Goal: Task Accomplishment & Management: Manage account settings

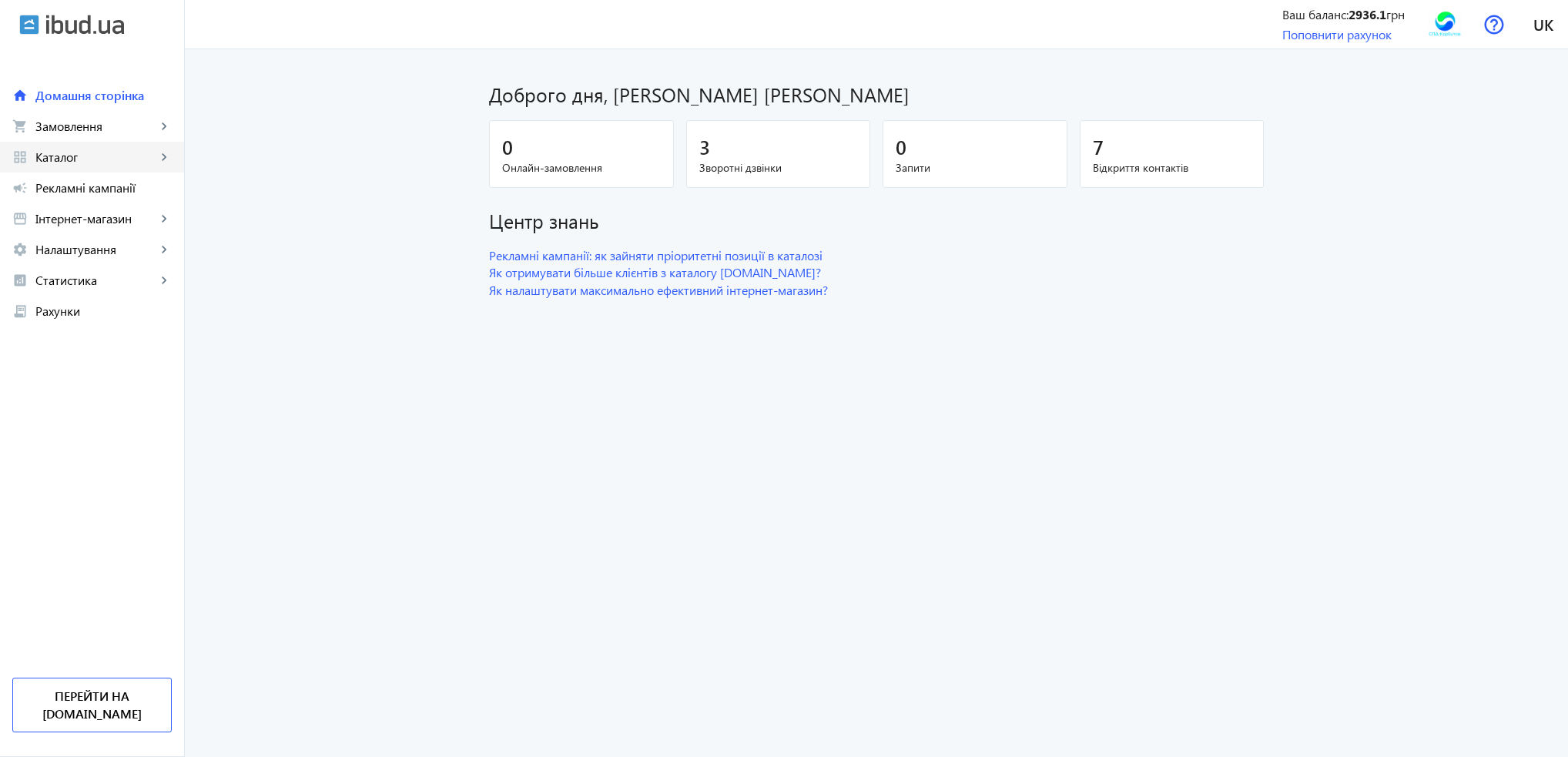
click at [77, 160] on span "Каталог" at bounding box center [95, 157] width 120 height 15
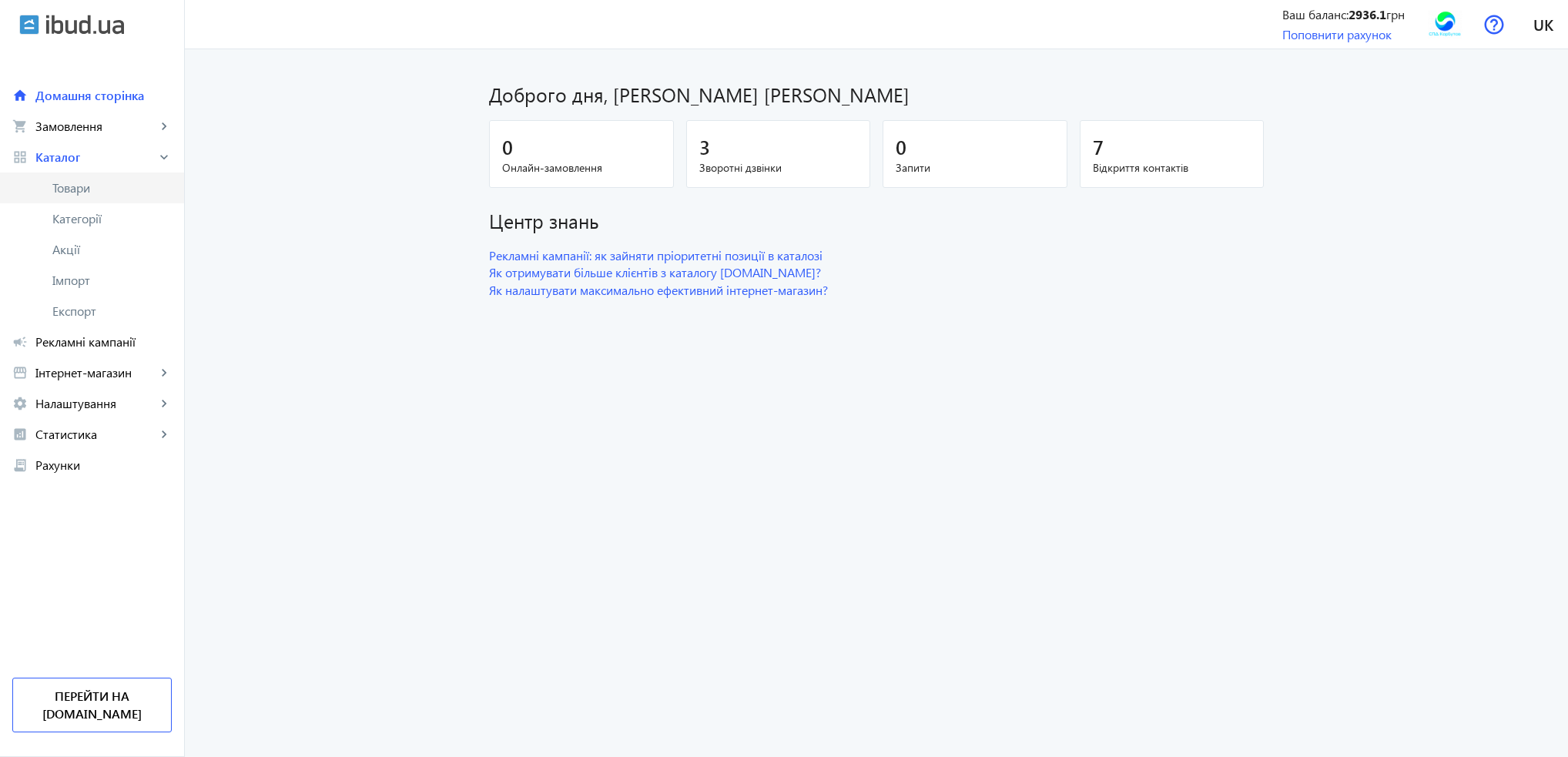
click at [77, 190] on span "Товари" at bounding box center [112, 188] width 120 height 15
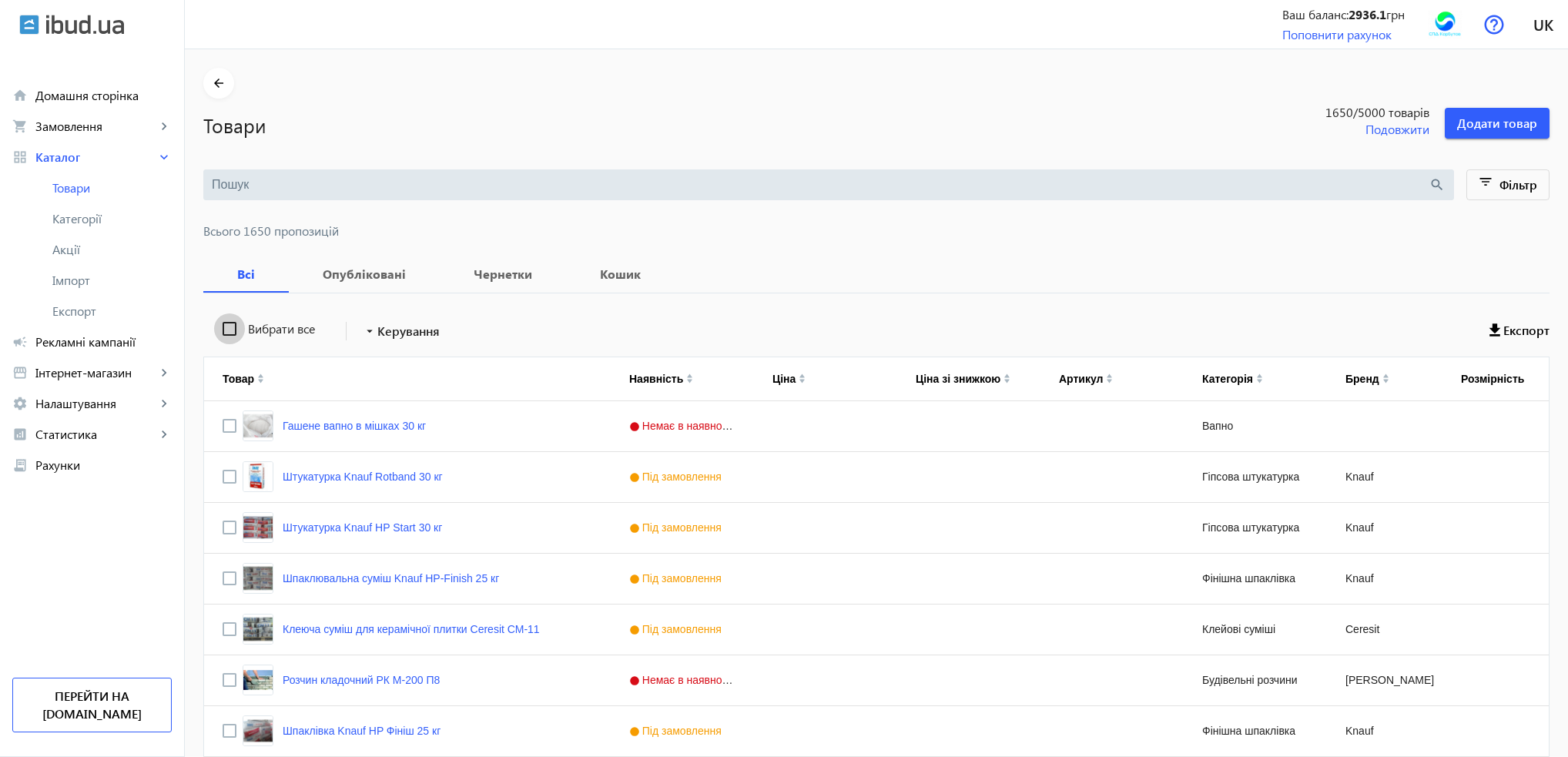
click at [220, 330] on input "Вибрати все" at bounding box center [230, 328] width 30 height 30
checkbox input "true"
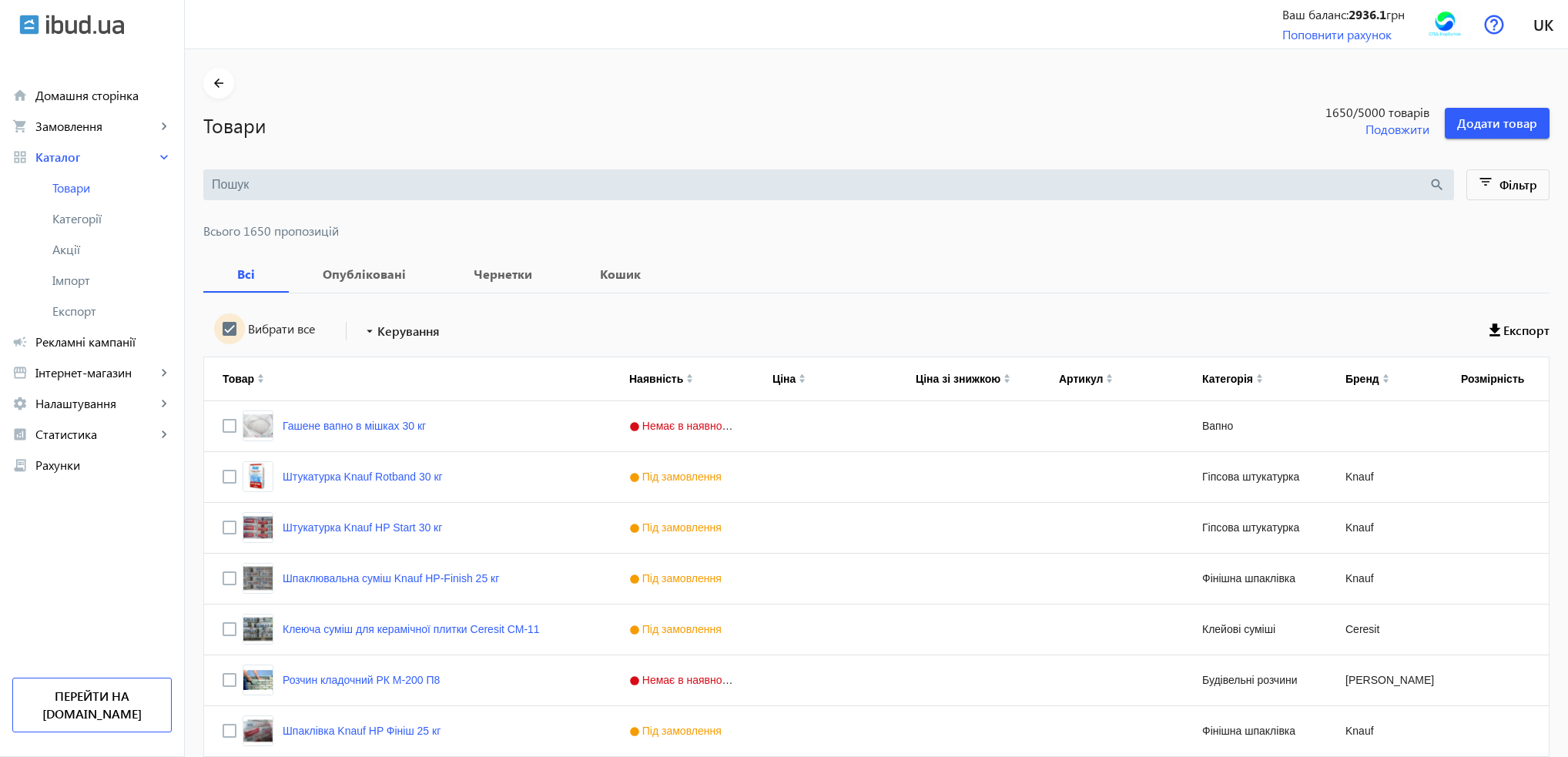
checkbox input "true"
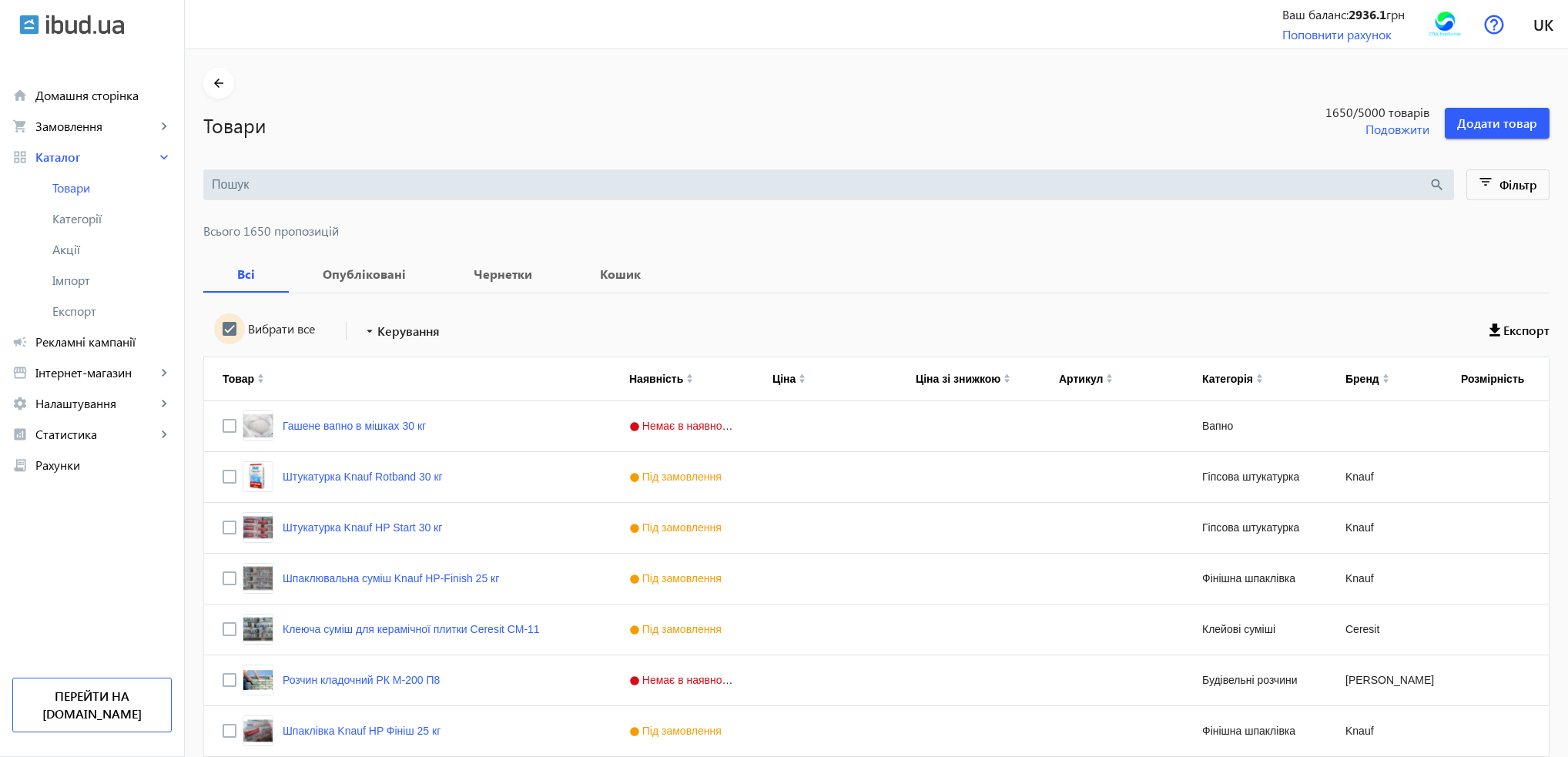
checkbox input "true"
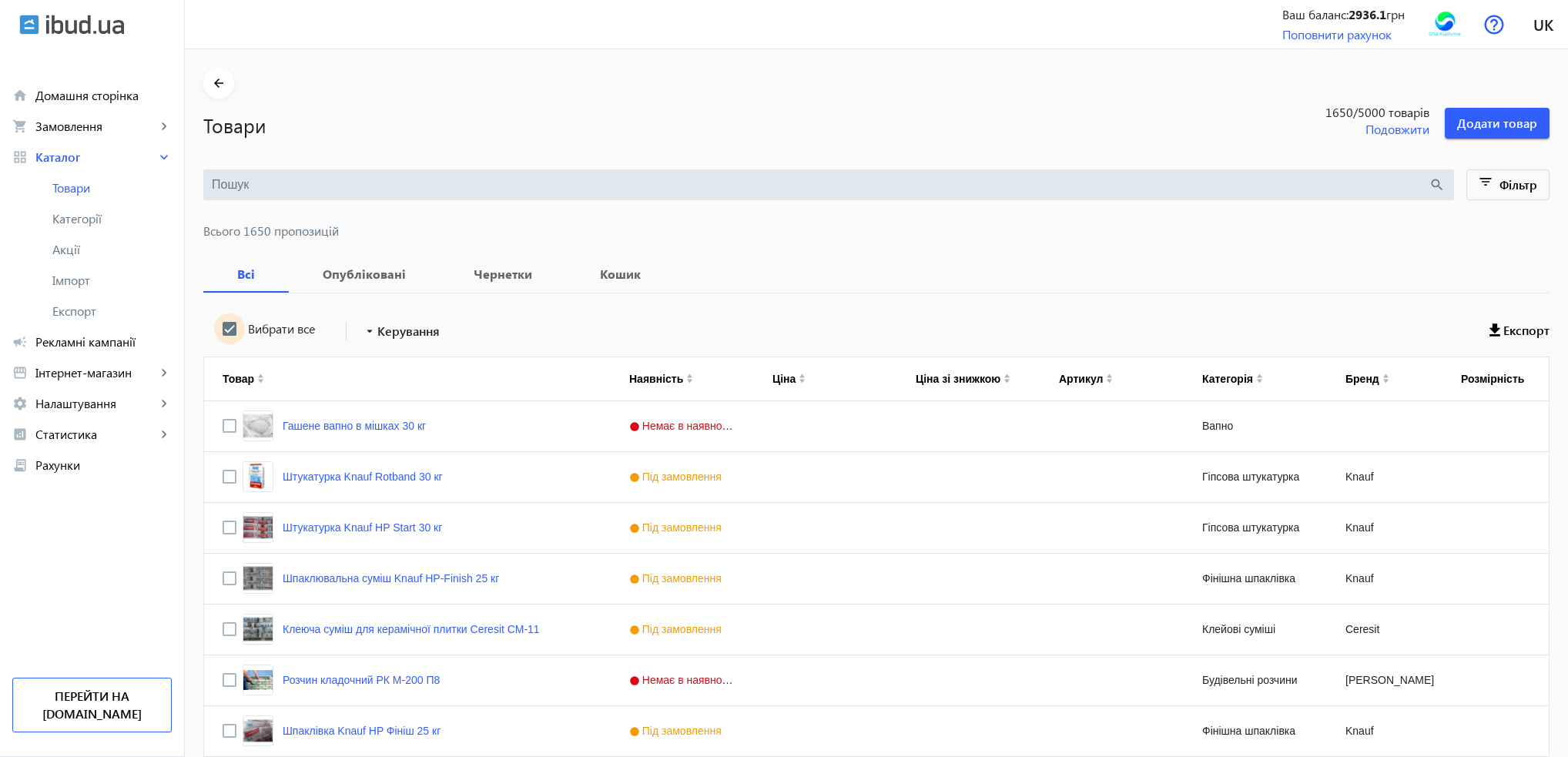
checkbox input "true"
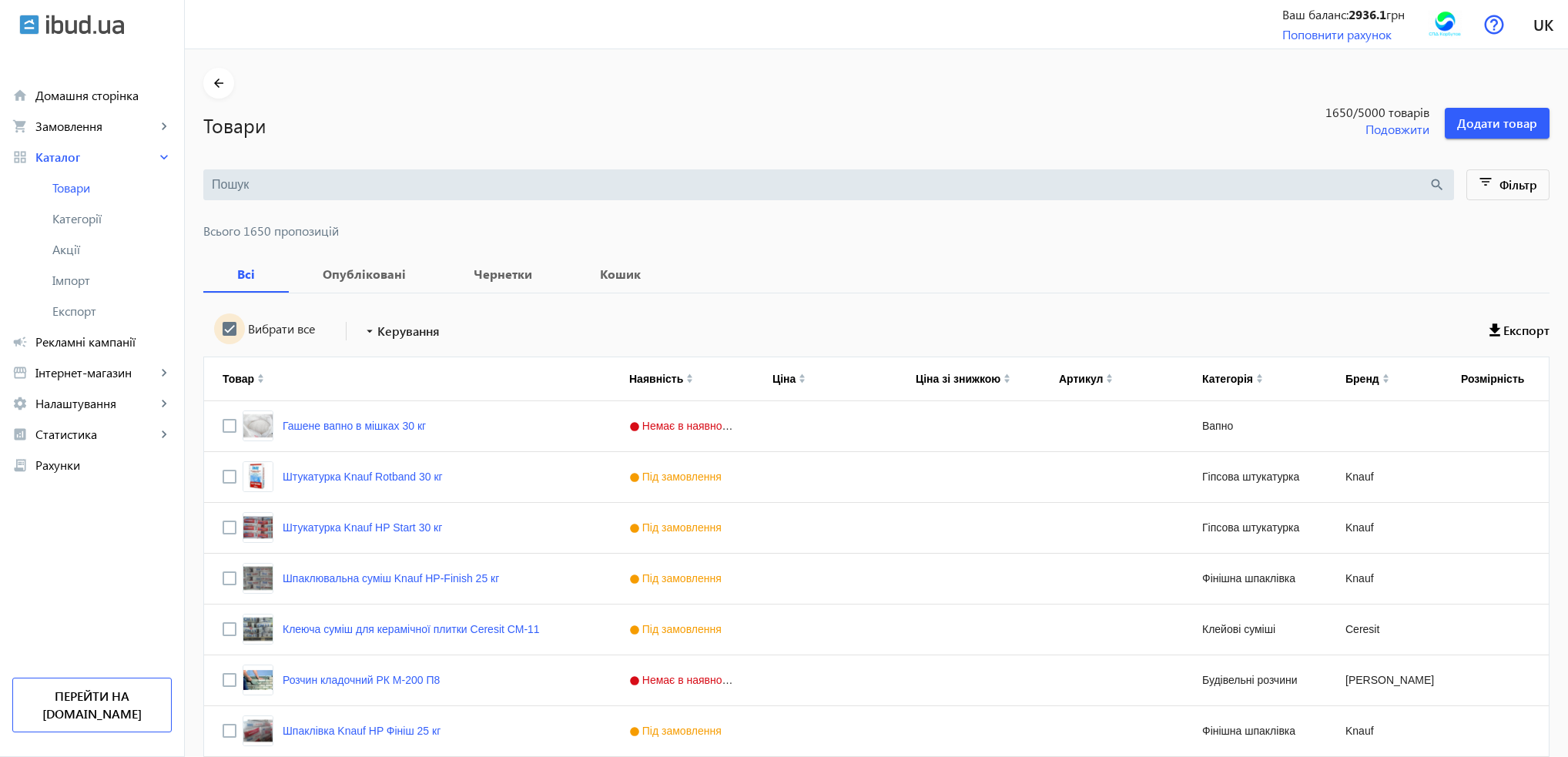
checkbox input "true"
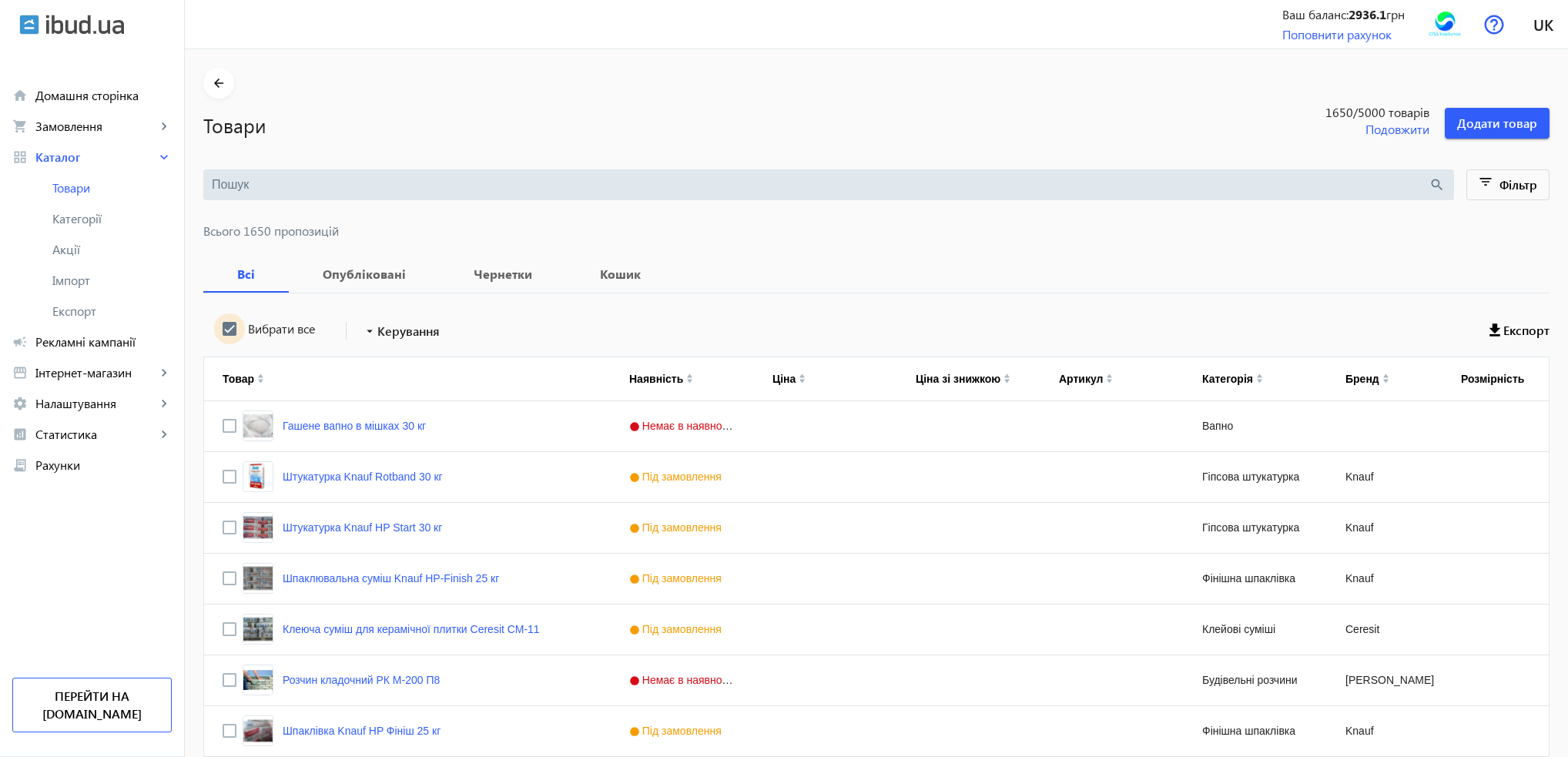
checkbox input "true"
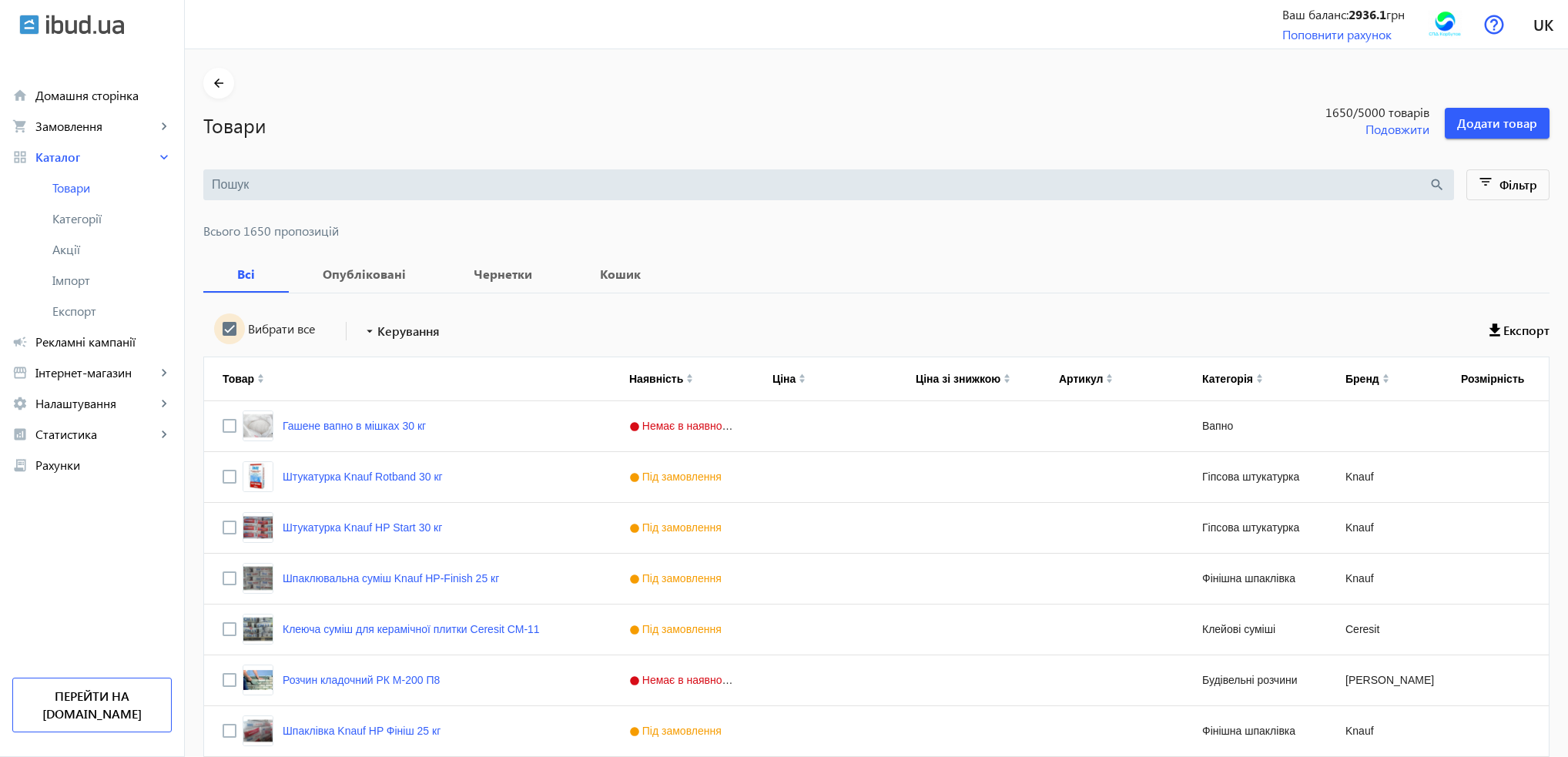
checkbox input "true"
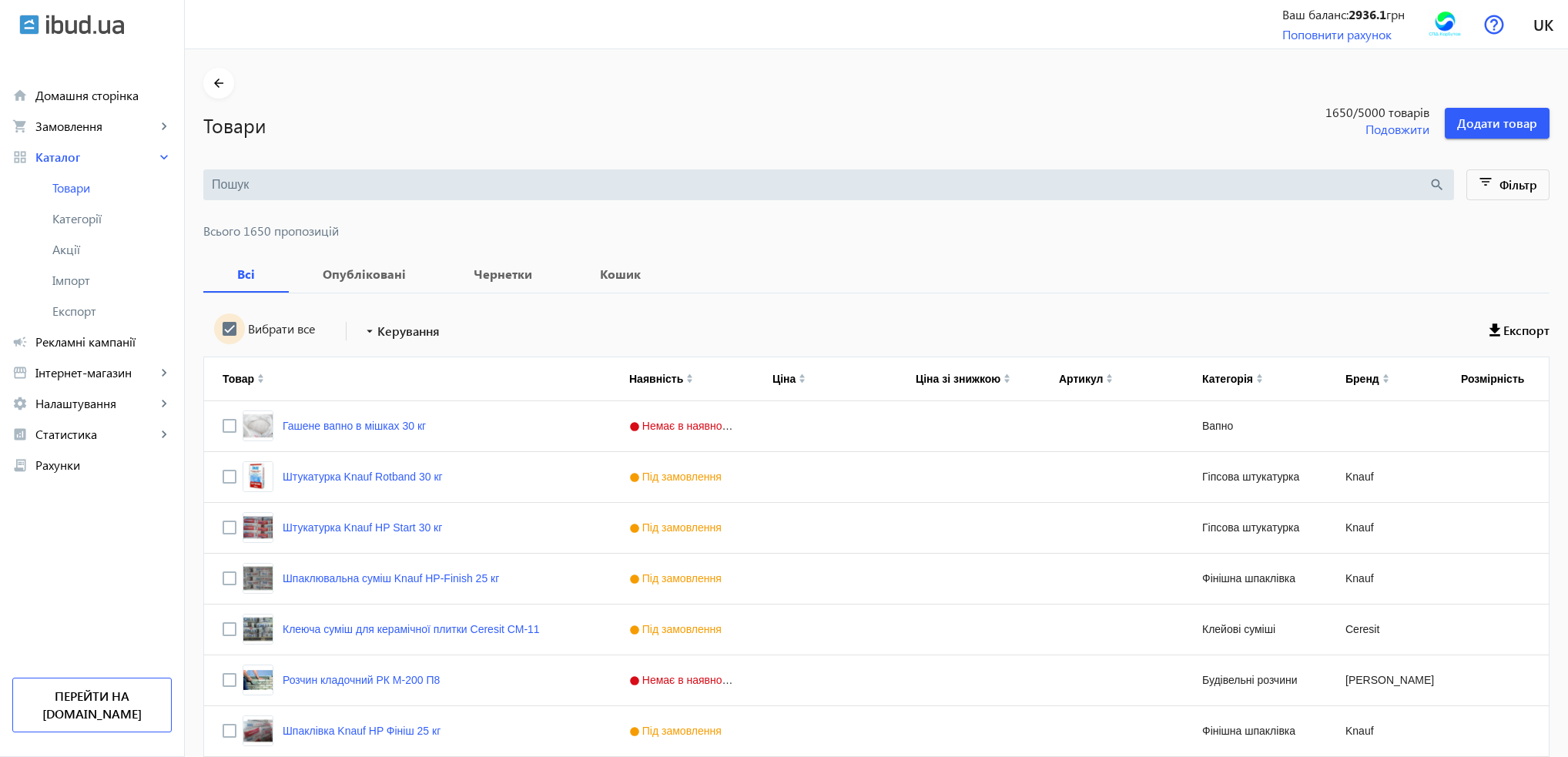
checkbox input "true"
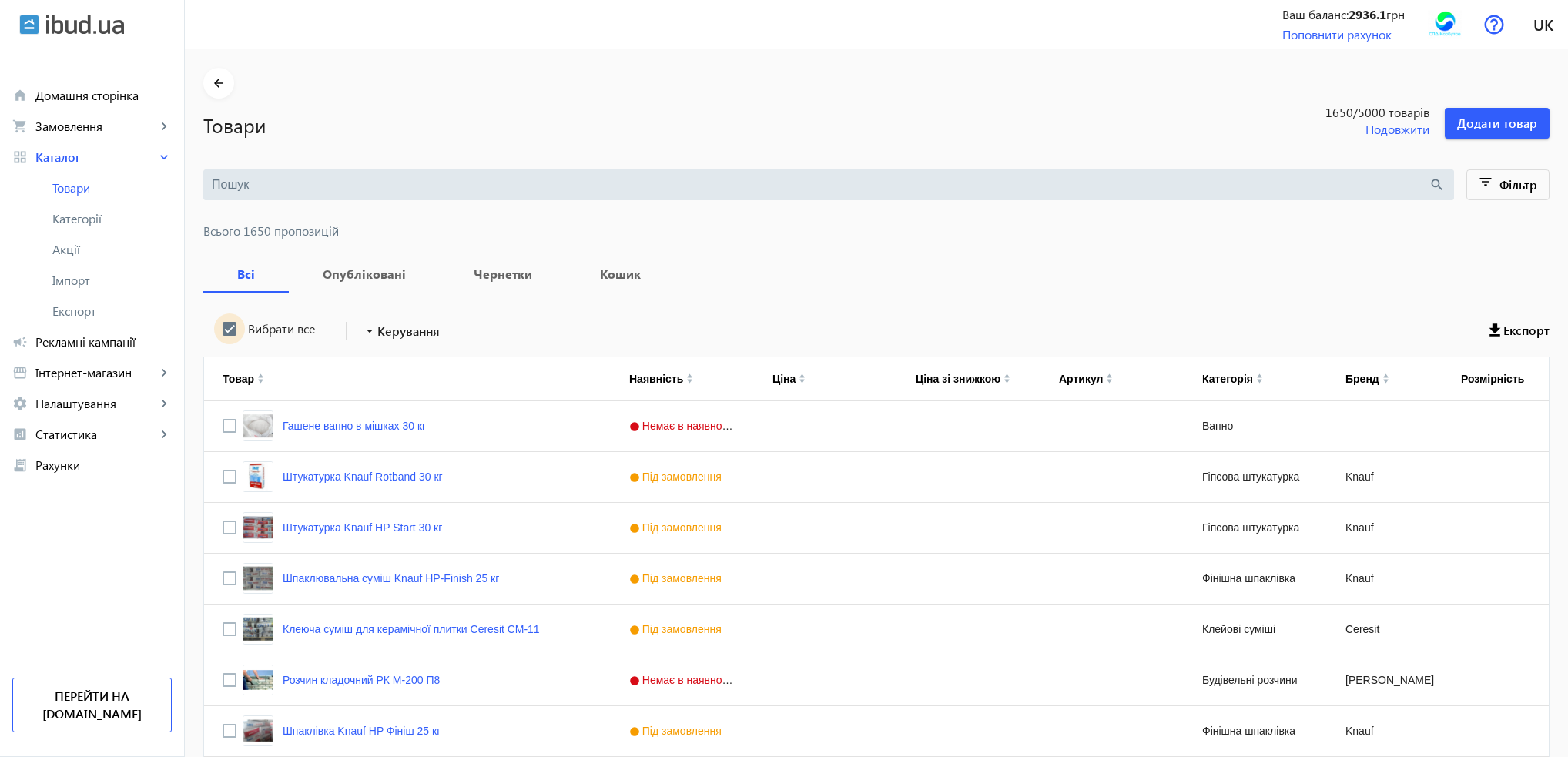
checkbox input "true"
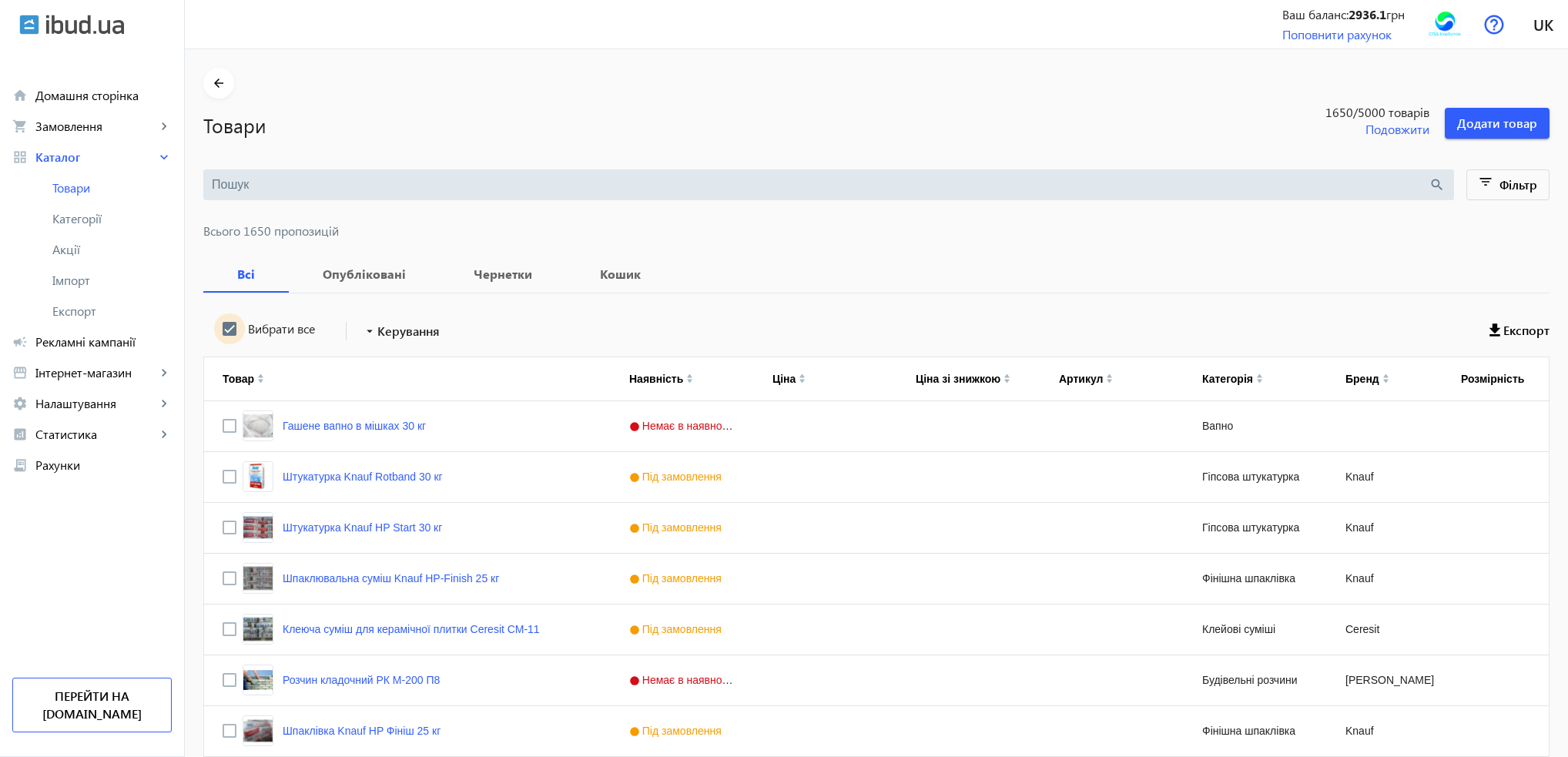
checkbox input "true"
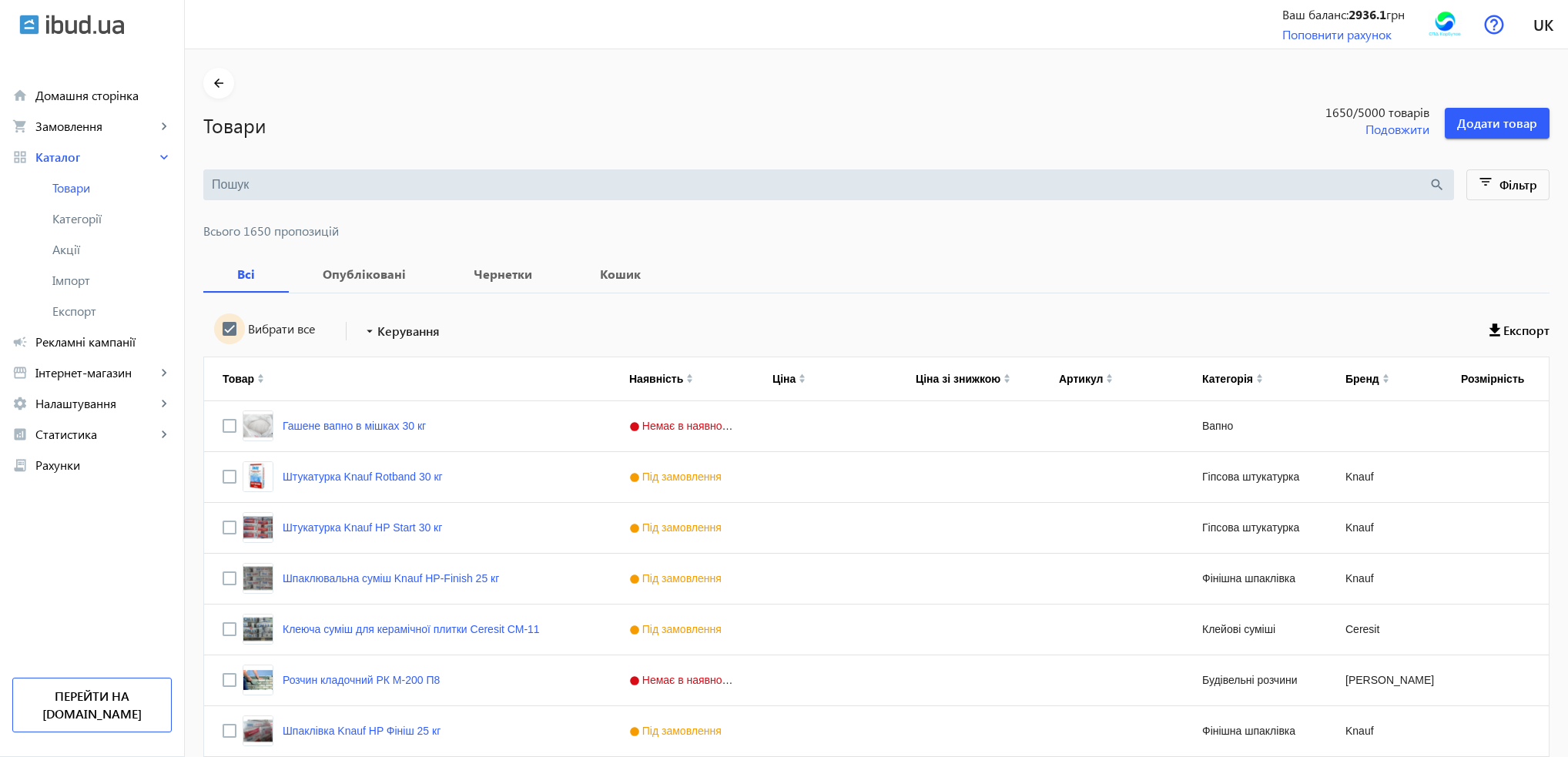
checkbox input "true"
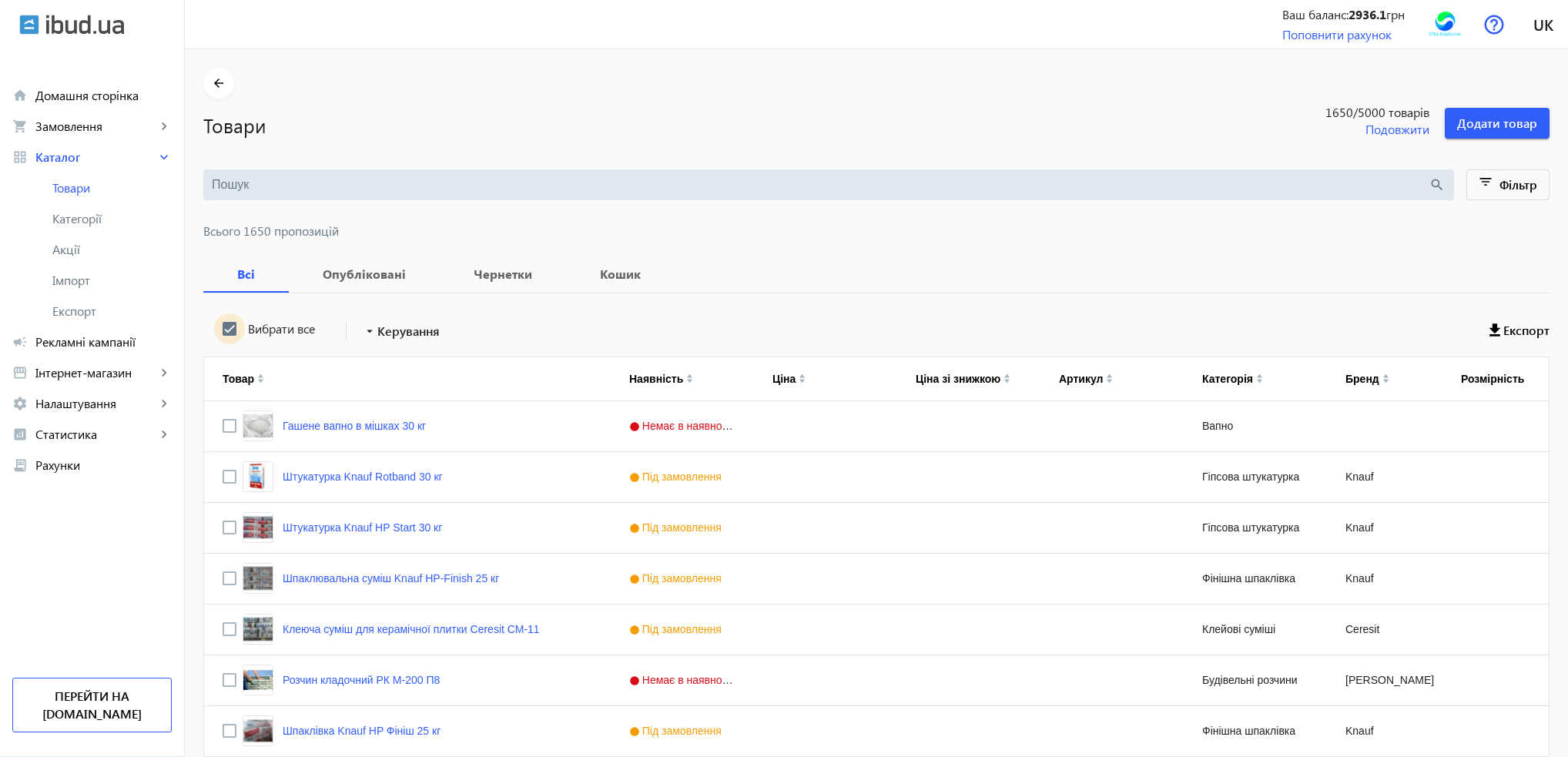
checkbox input "true"
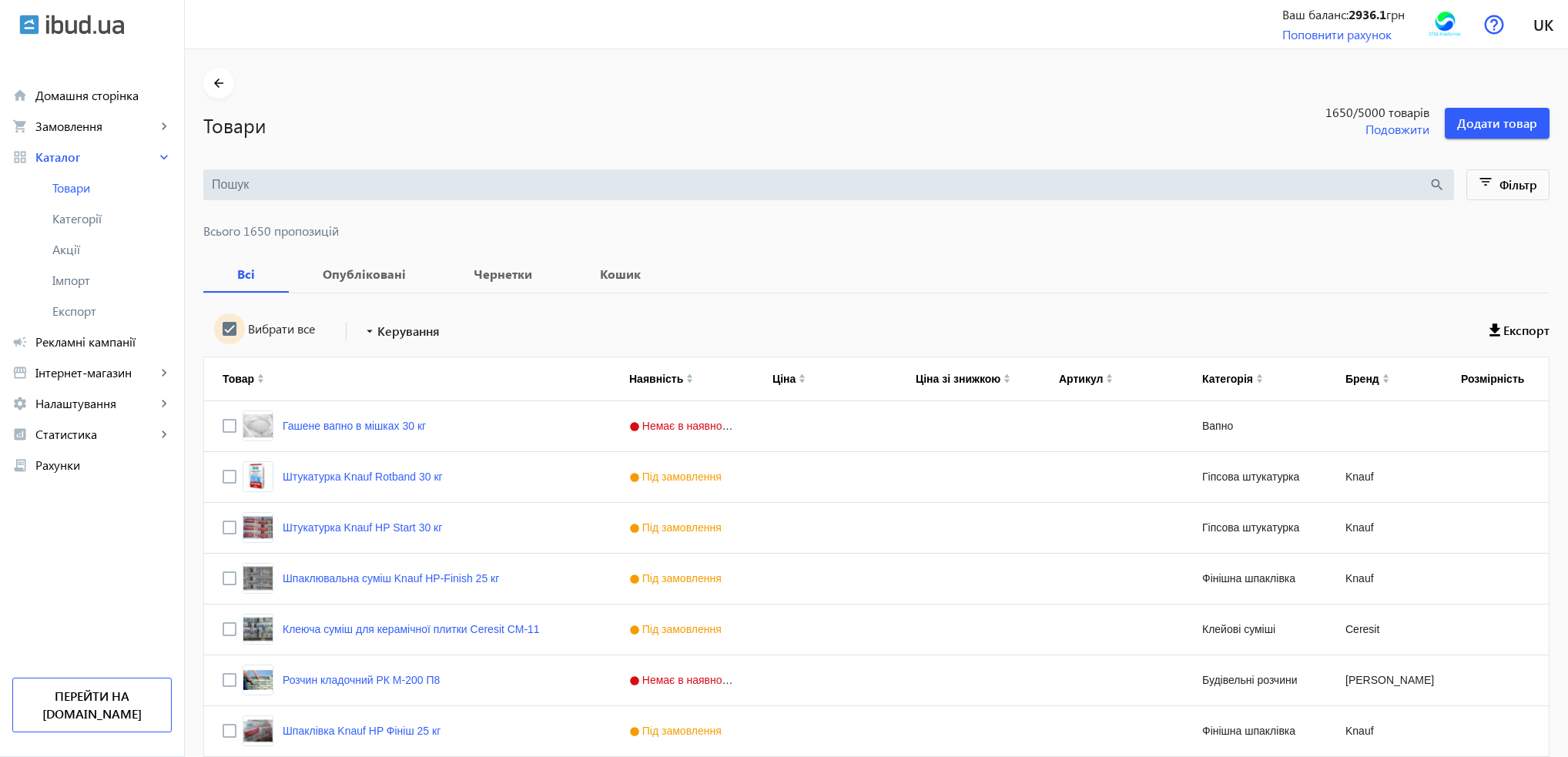
checkbox input "true"
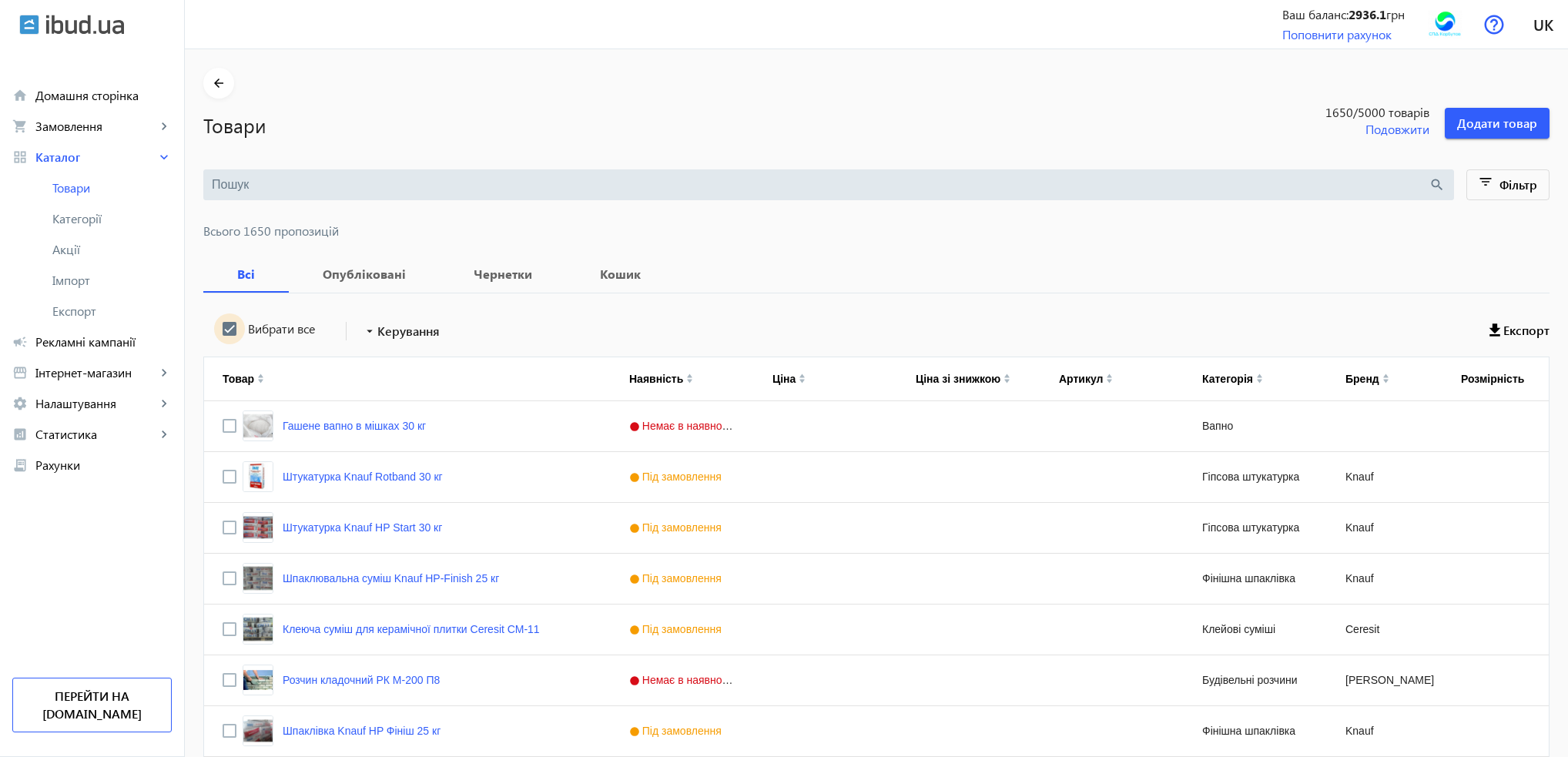
checkbox input "true"
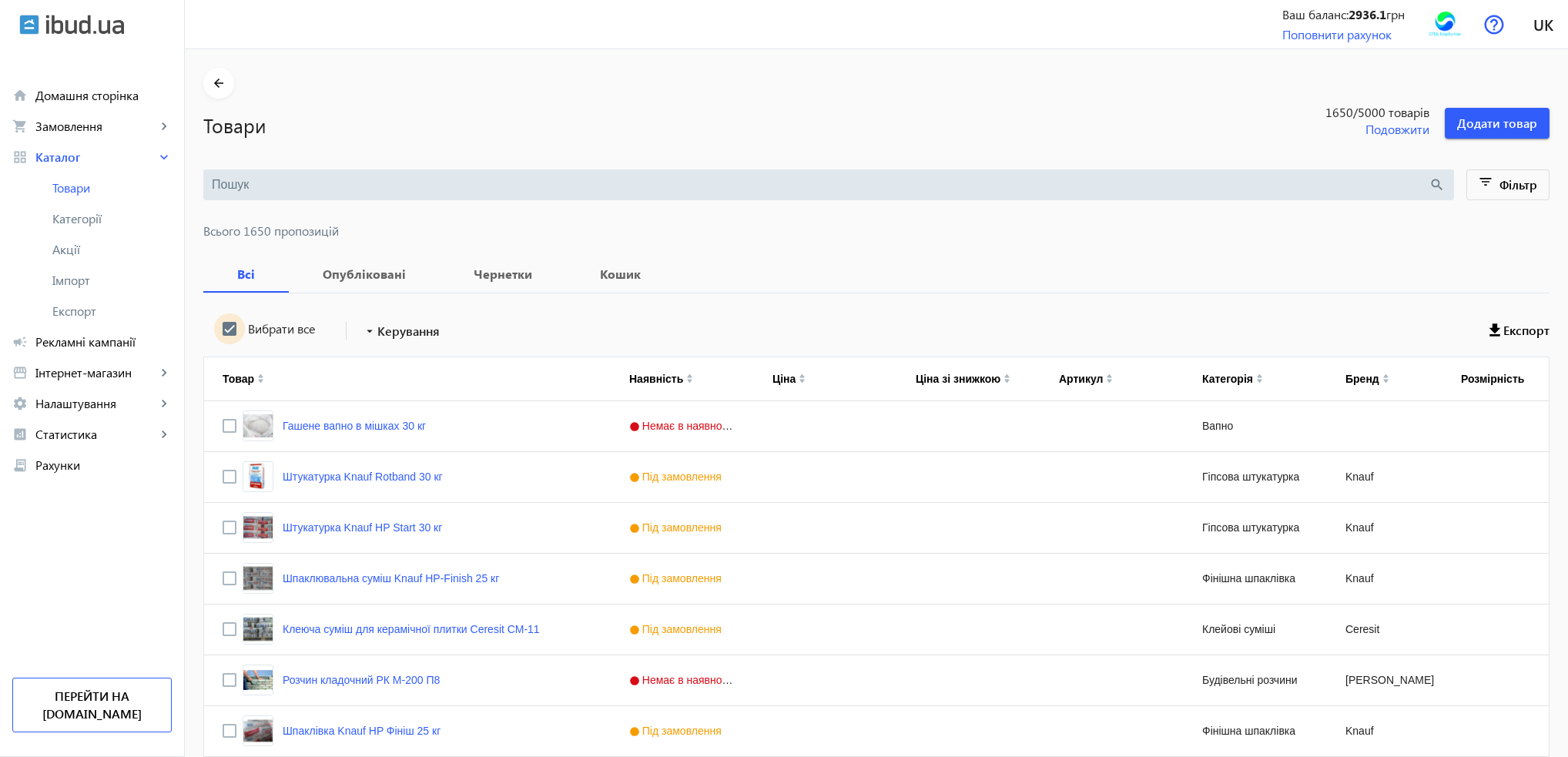
checkbox input "true"
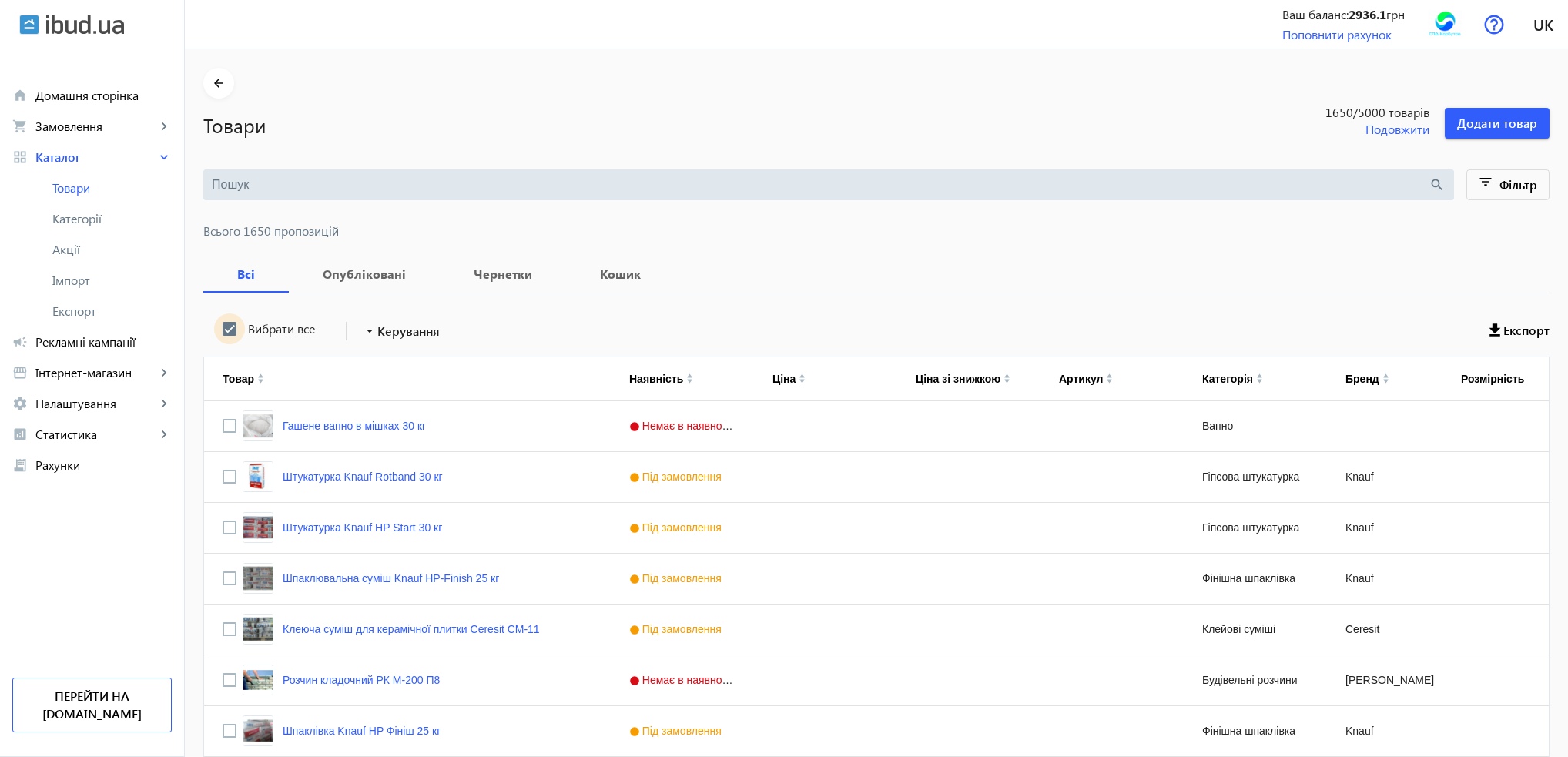
checkbox input "true"
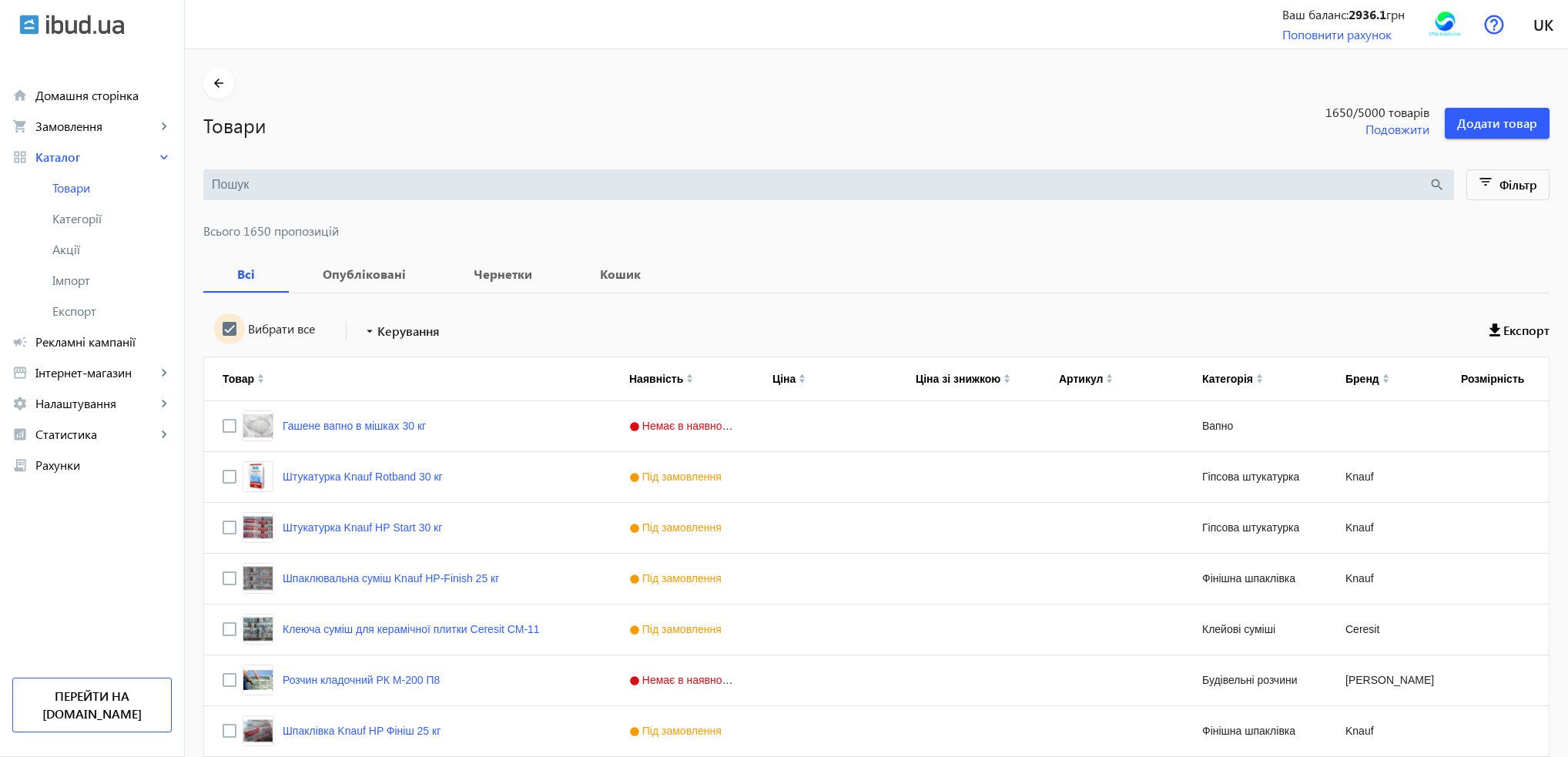
checkbox input "true"
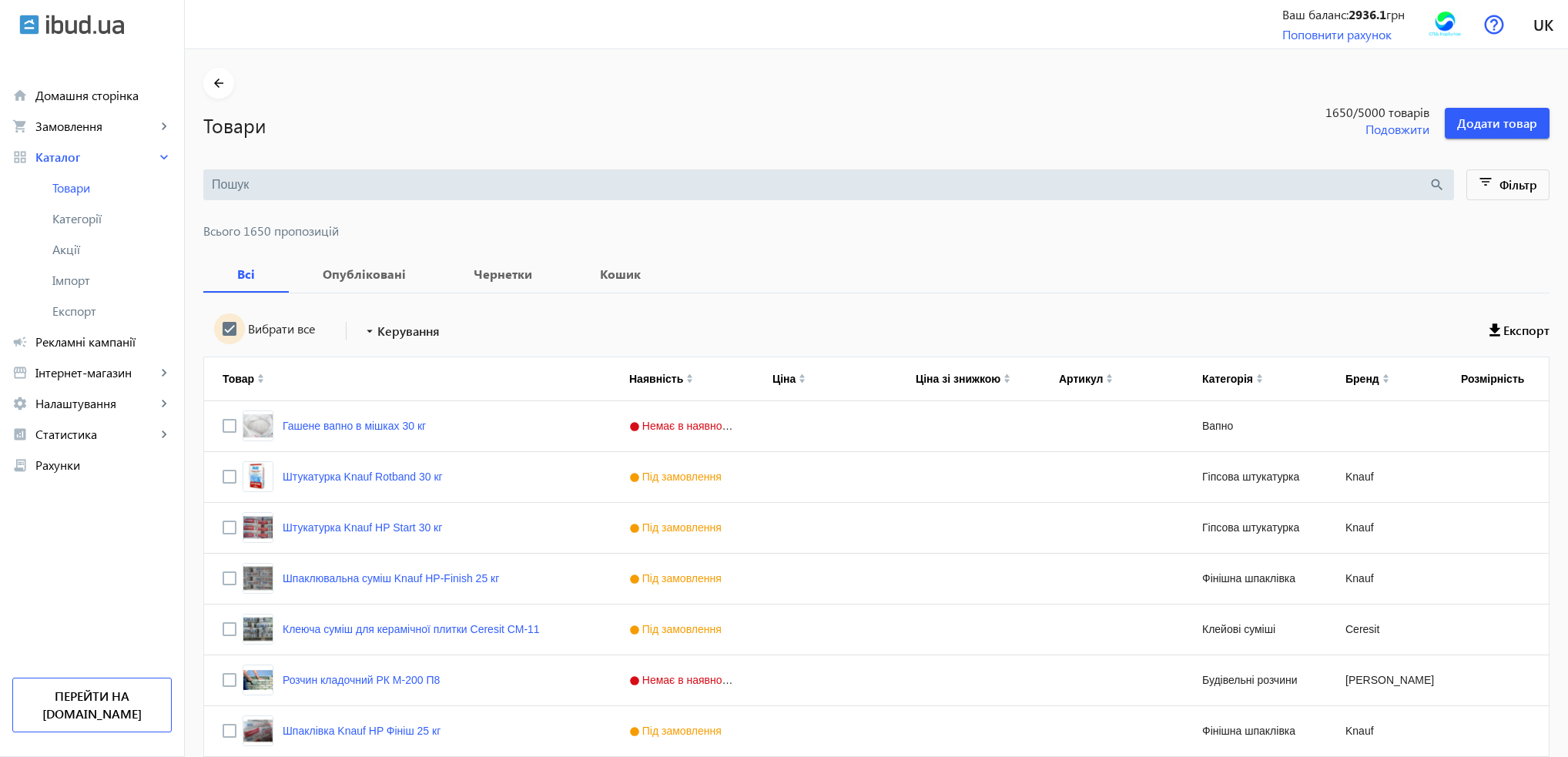
checkbox input "true"
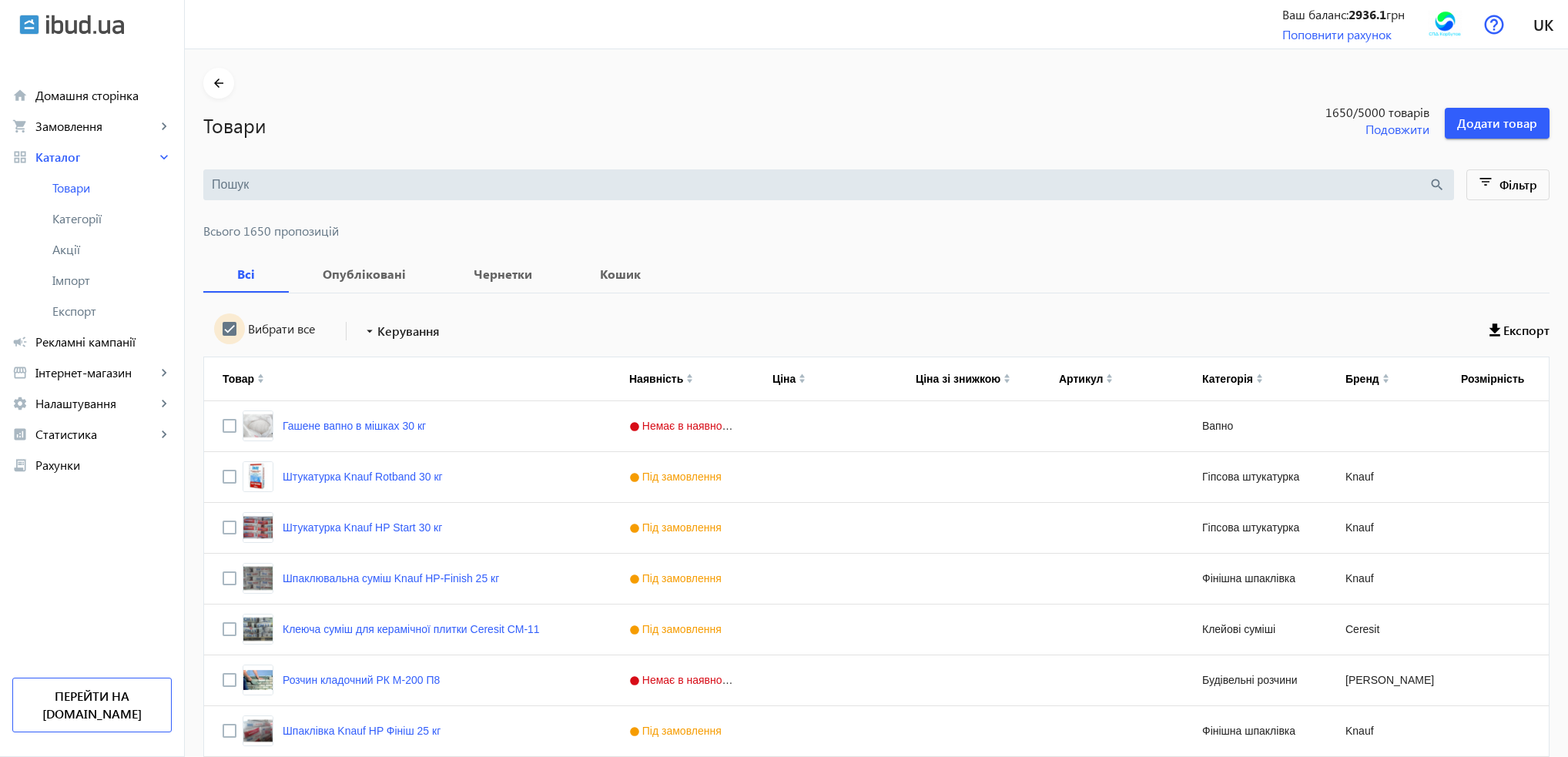
checkbox input "true"
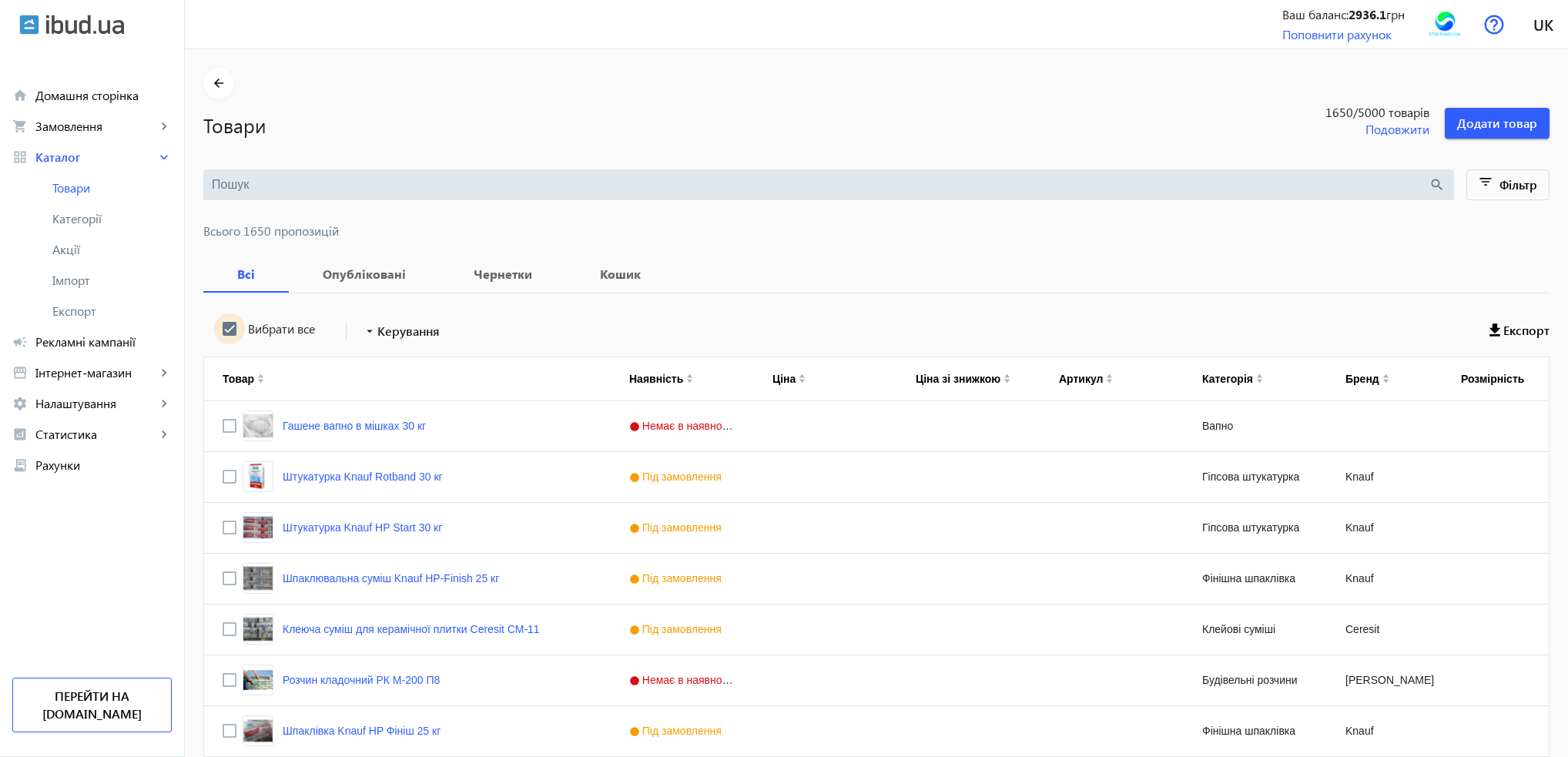
checkbox input "true"
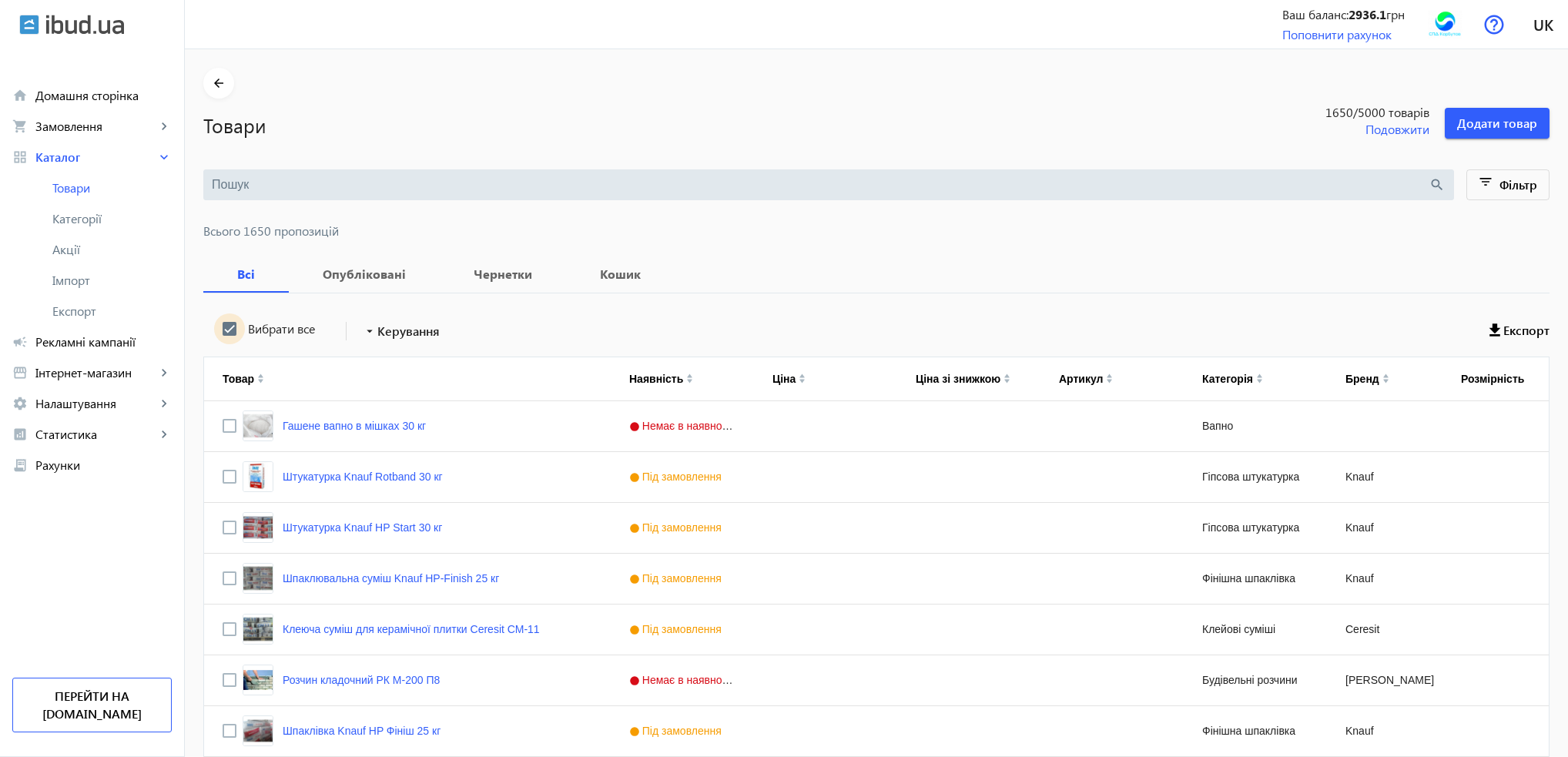
checkbox input "true"
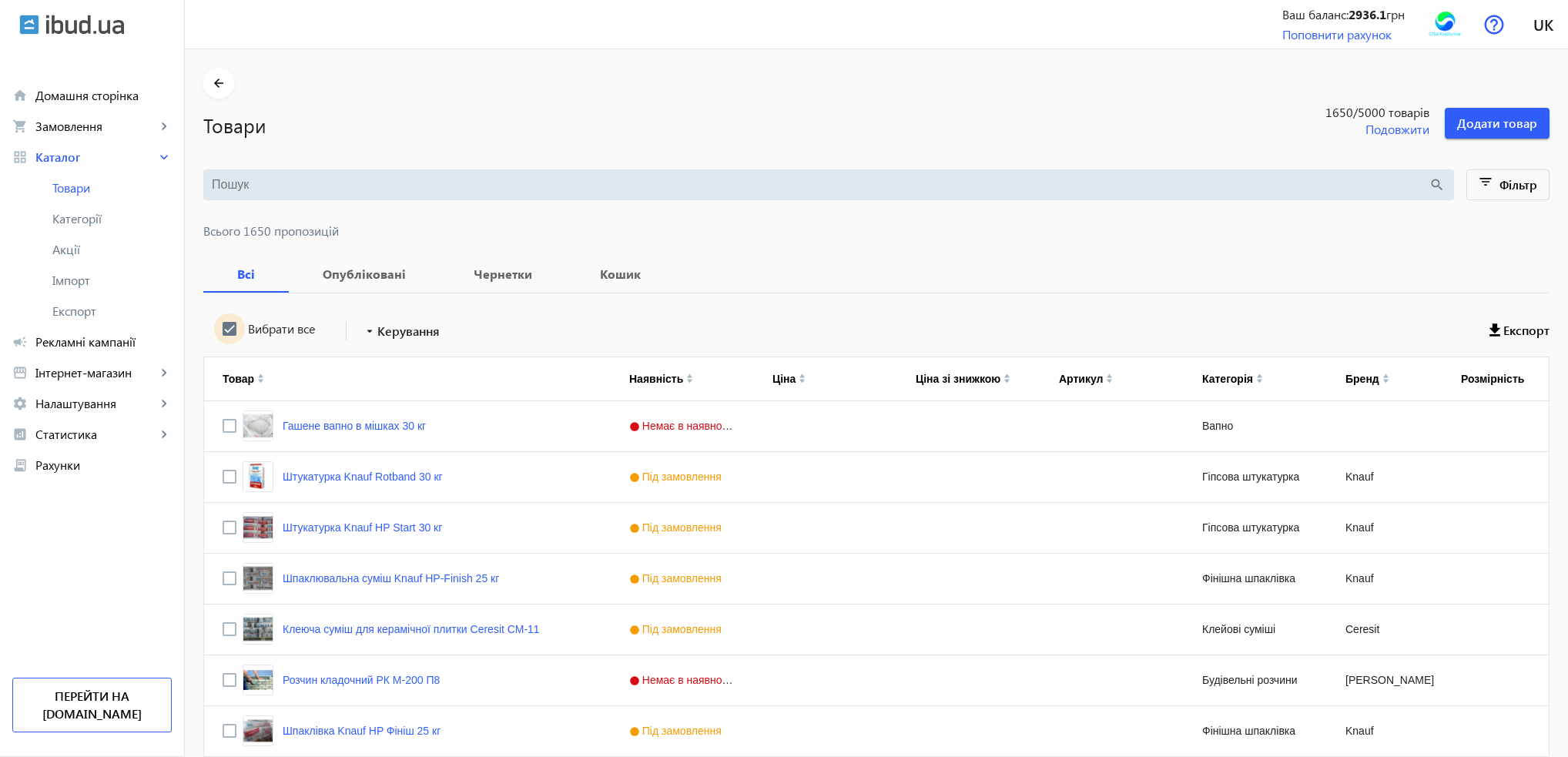
checkbox input "true"
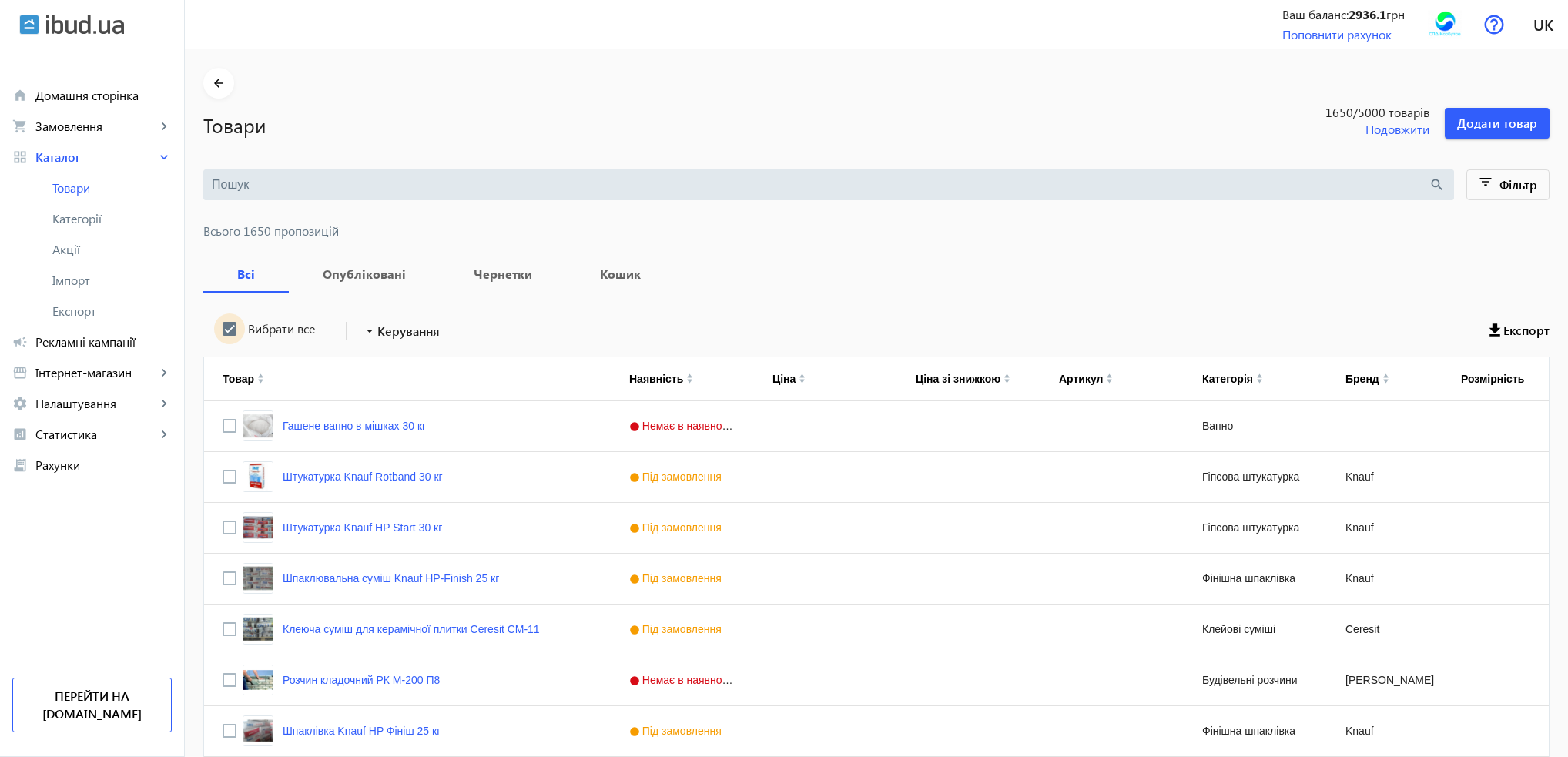
checkbox input "true"
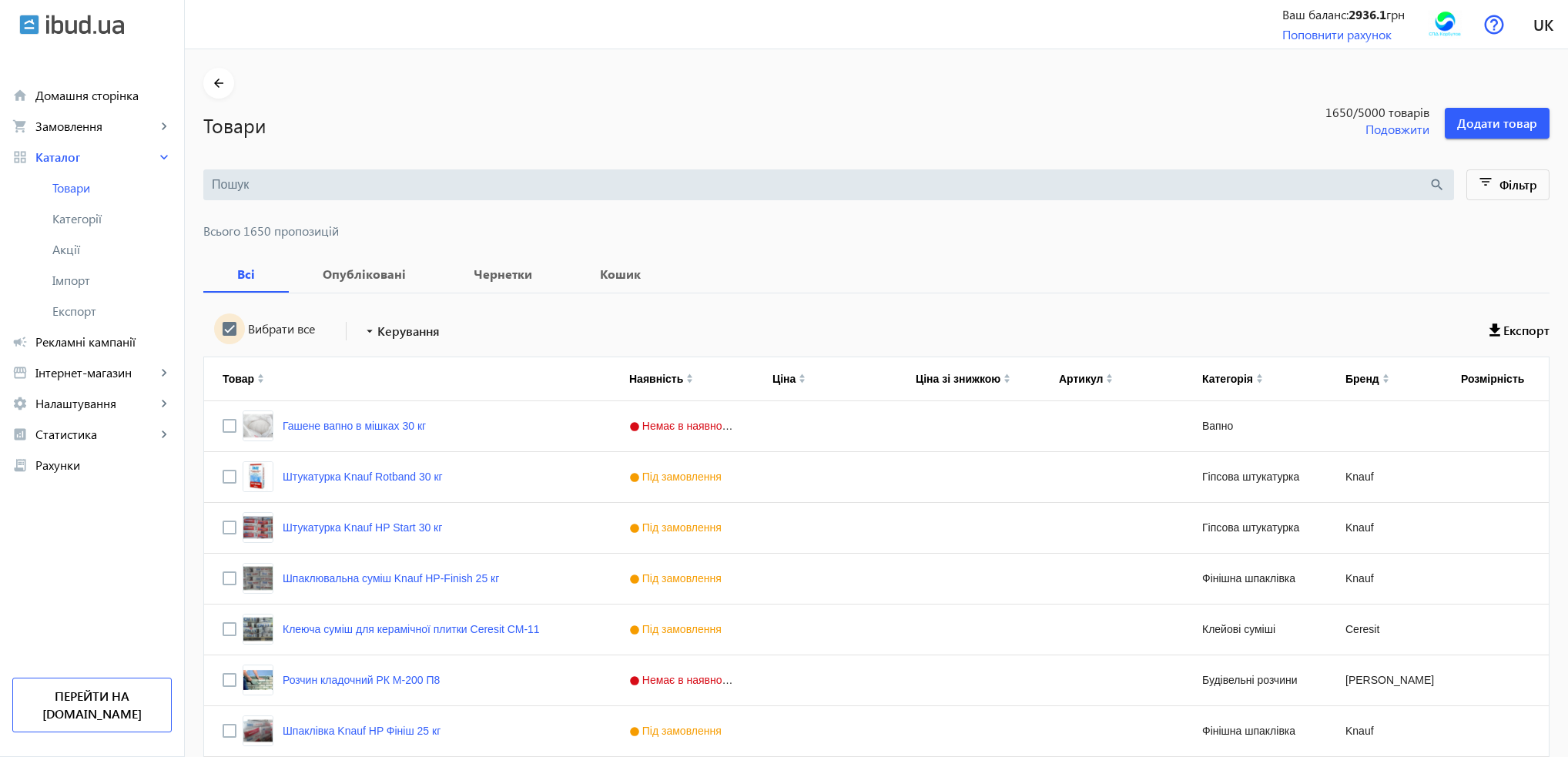
checkbox input "true"
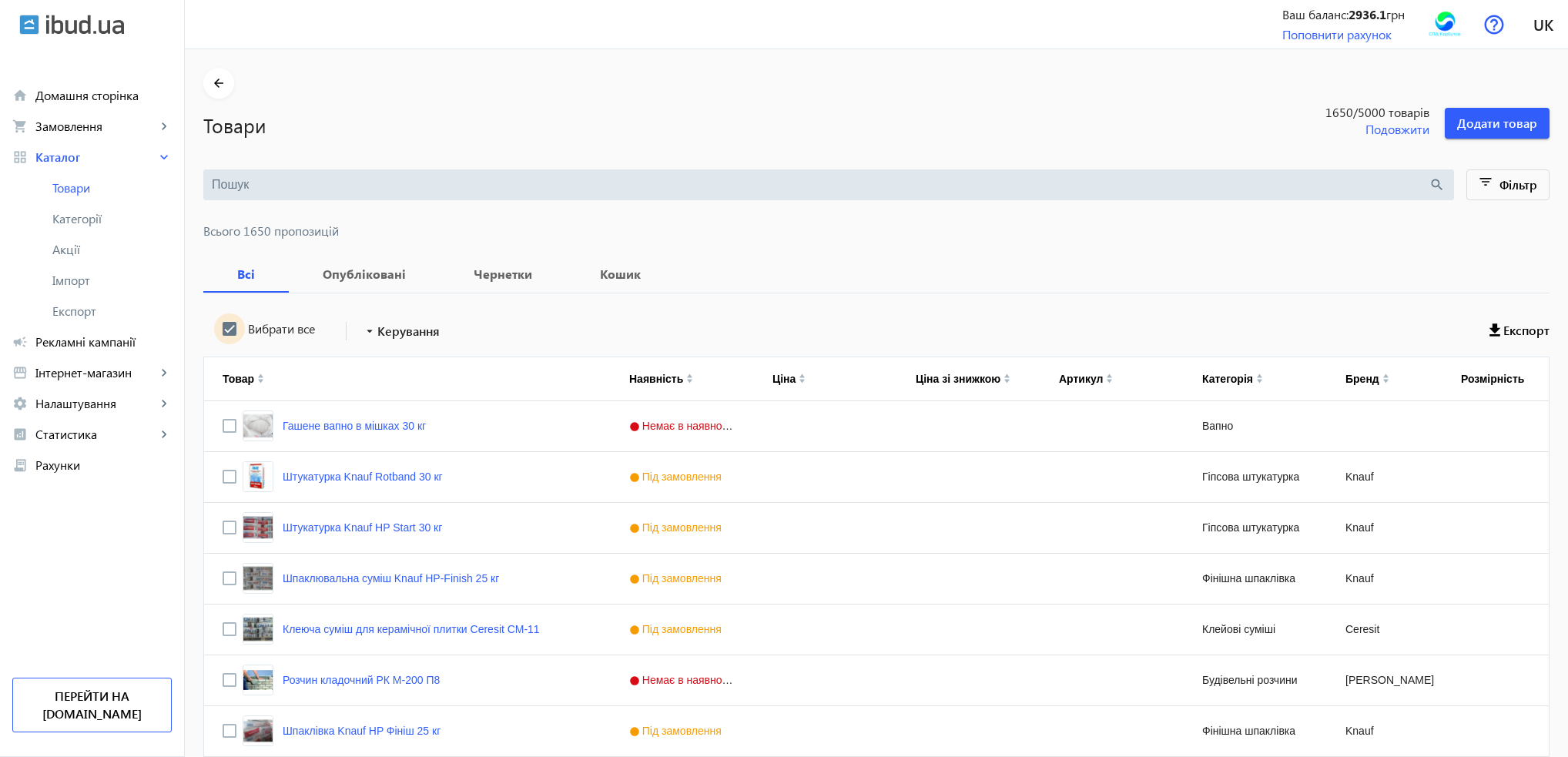
checkbox input "true"
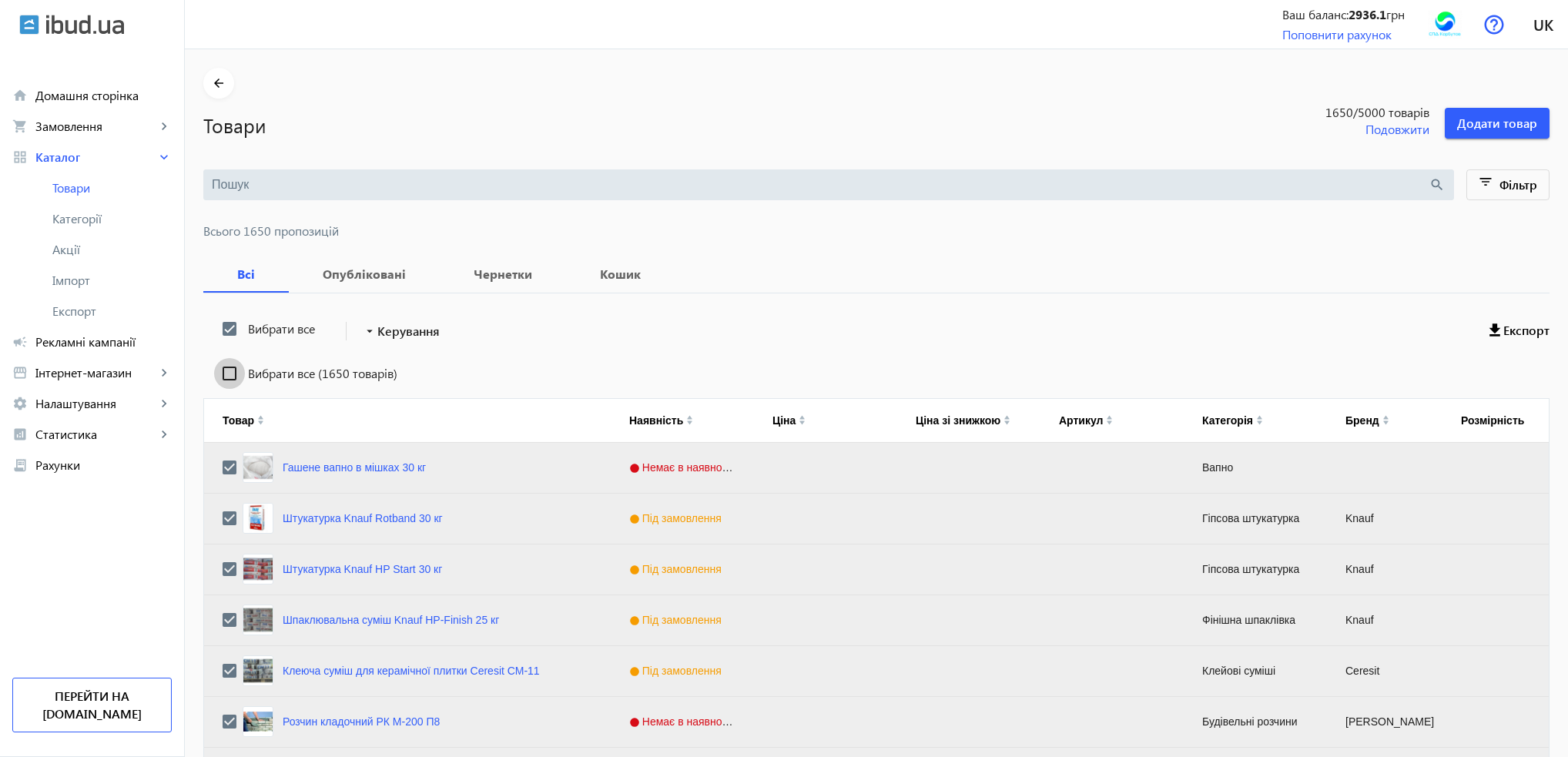
click at [219, 373] on input "Вибрати все (1650 товарів)" at bounding box center [230, 374] width 30 height 30
checkbox input "true"
click at [403, 338] on span "Керування" at bounding box center [409, 330] width 63 height 18
click at [407, 346] on span "Підняти вгору" at bounding box center [454, 341] width 186 height 12
